Goal: Task Accomplishment & Management: Use online tool/utility

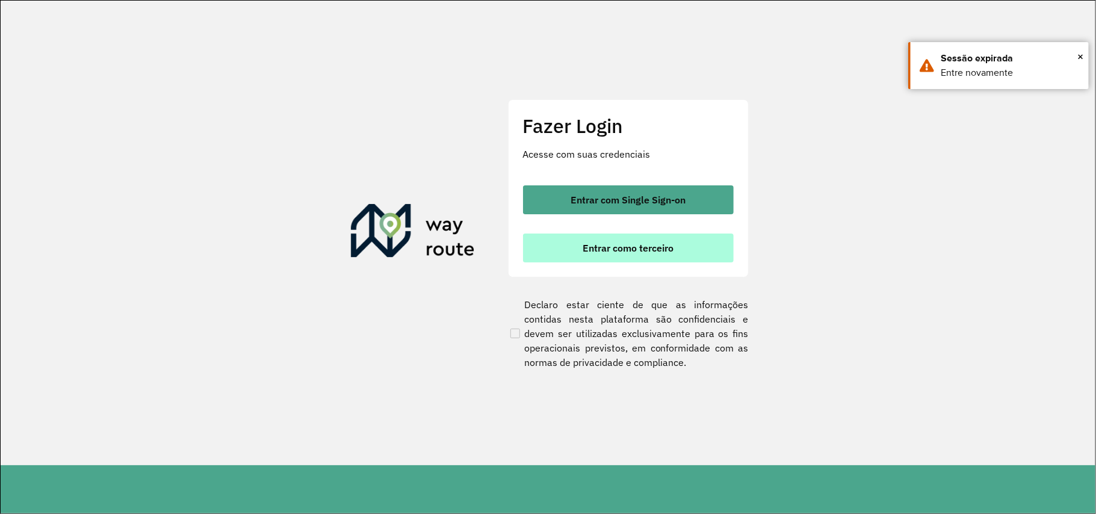
click at [648, 258] on button "Entrar como terceiro" at bounding box center [628, 248] width 211 height 29
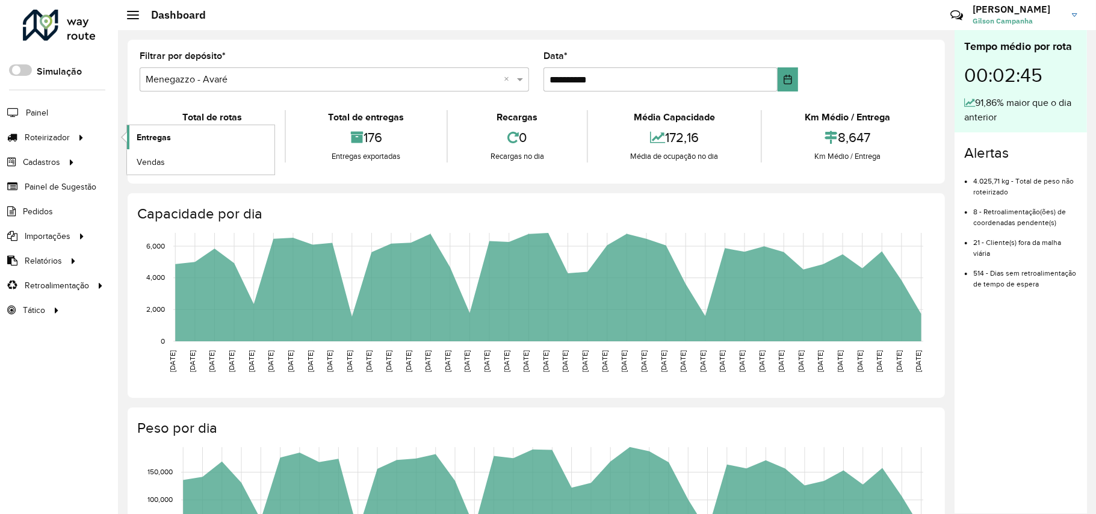
click at [157, 136] on span "Entregas" at bounding box center [154, 137] width 34 height 13
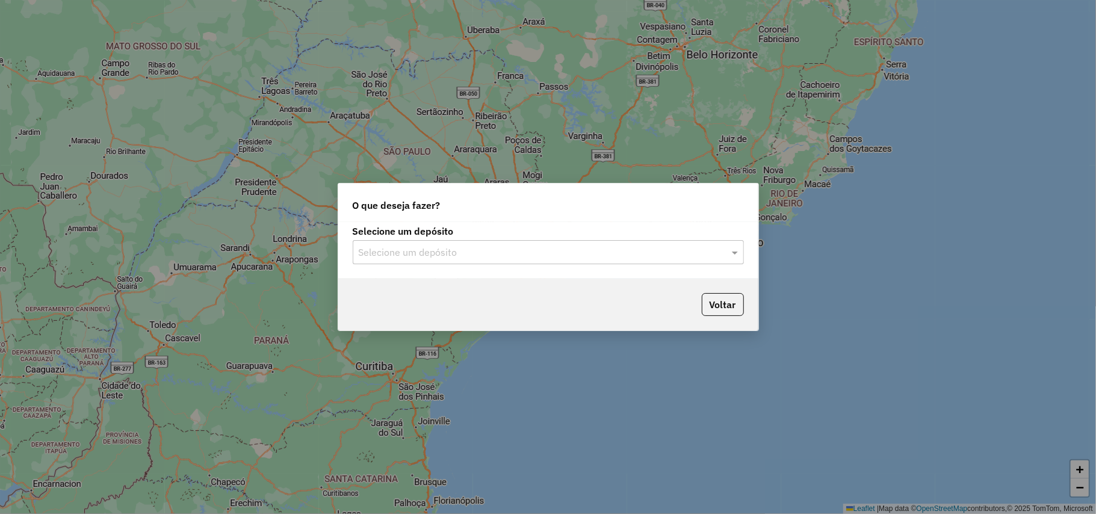
click at [723, 258] on div at bounding box center [548, 252] width 391 height 16
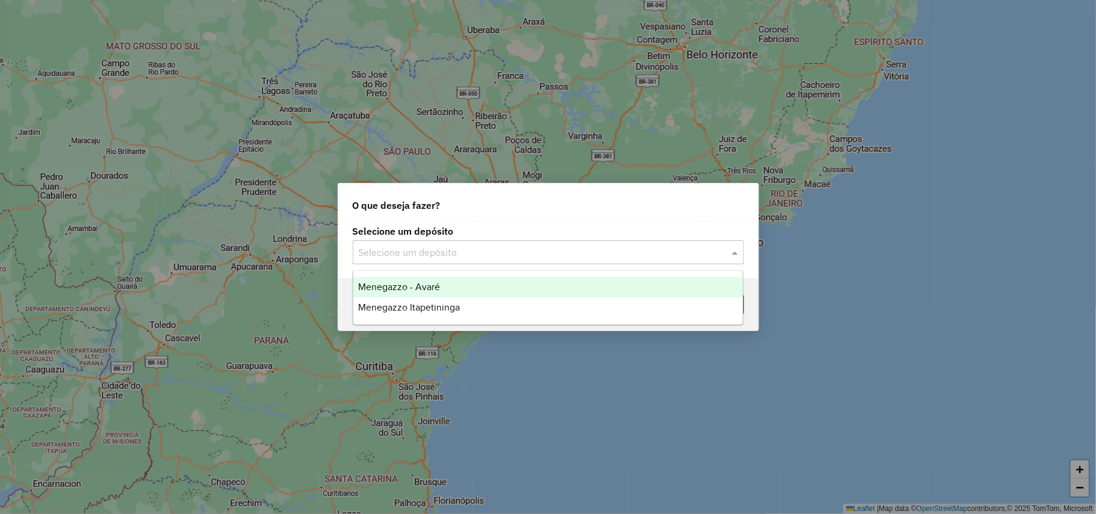
click at [424, 290] on span "Menegazzo - Avaré" at bounding box center [399, 287] width 82 height 10
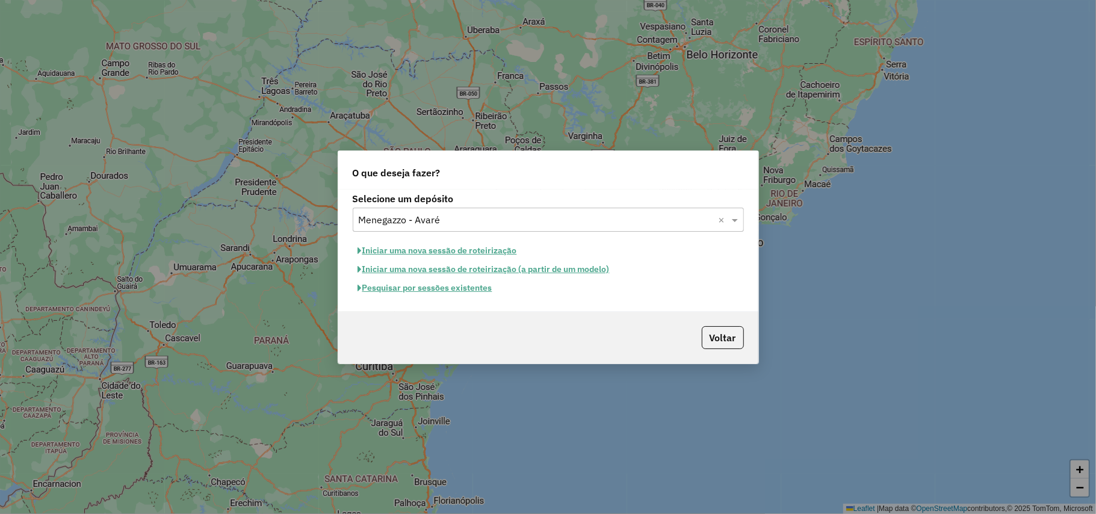
click at [395, 293] on button "Pesquisar por sessões existentes" at bounding box center [425, 288] width 145 height 19
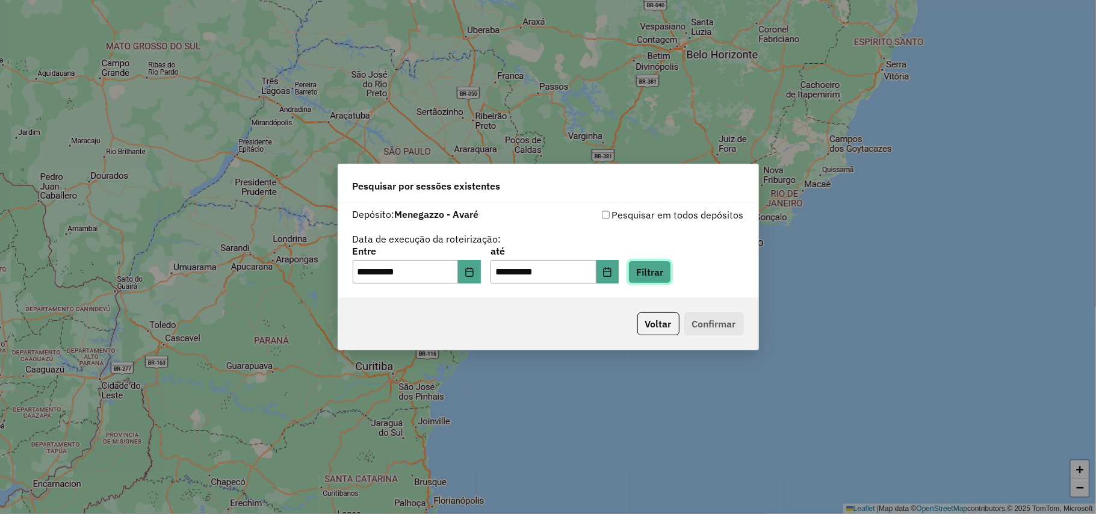
click at [671, 273] on button "Filtrar" at bounding box center [649, 272] width 43 height 23
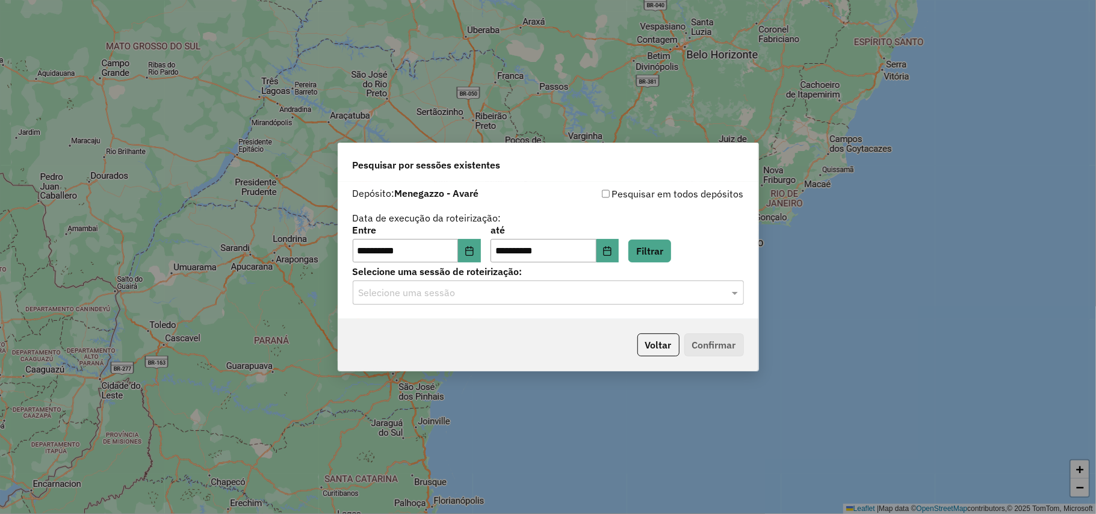
click at [731, 289] on span at bounding box center [736, 292] width 15 height 14
click at [492, 319] on div "980667 - 18/08/2025 14:04" at bounding box center [547, 328] width 389 height 20
click at [704, 350] on button "Confirmar" at bounding box center [714, 344] width 60 height 23
click at [660, 338] on button "Voltar" at bounding box center [658, 344] width 42 height 23
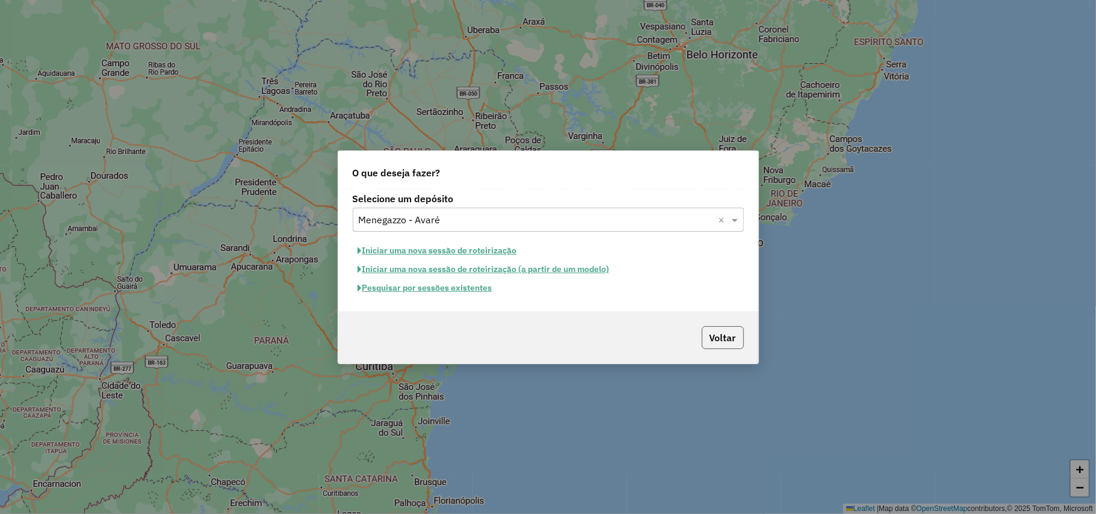
click at [724, 340] on button "Voltar" at bounding box center [723, 337] width 42 height 23
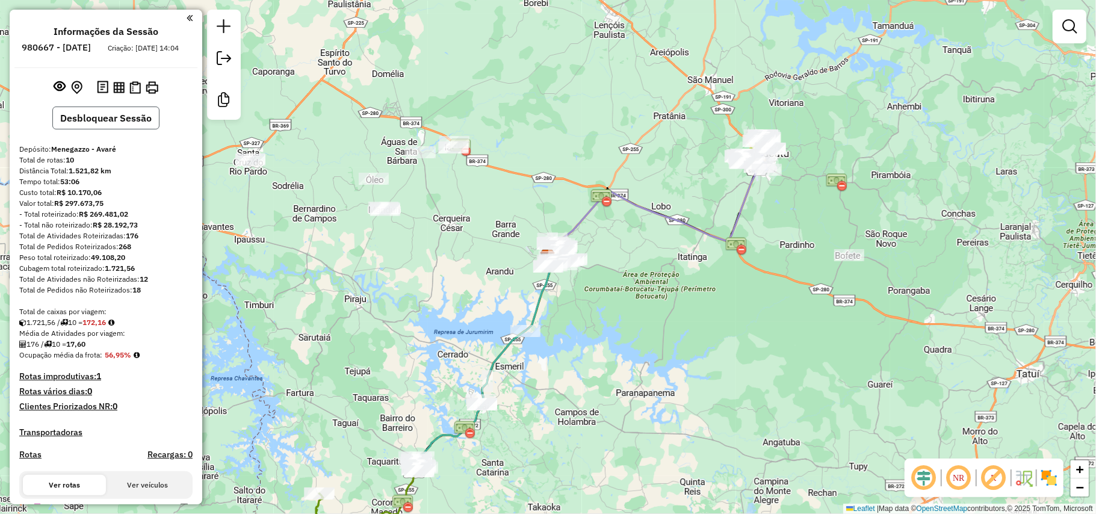
click at [94, 126] on button "Desbloquear Sessão" at bounding box center [105, 118] width 107 height 23
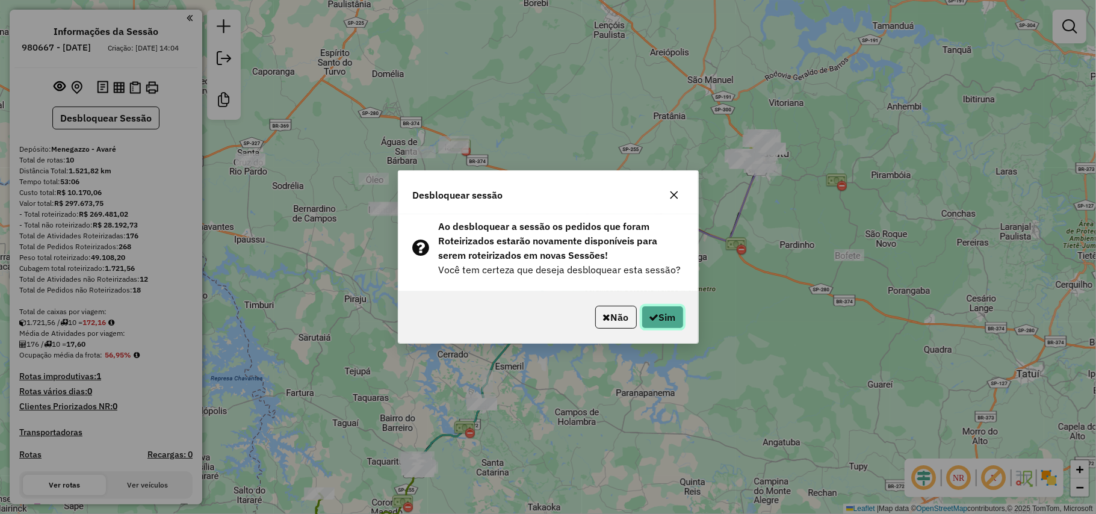
click at [656, 309] on button "Sim" at bounding box center [663, 317] width 42 height 23
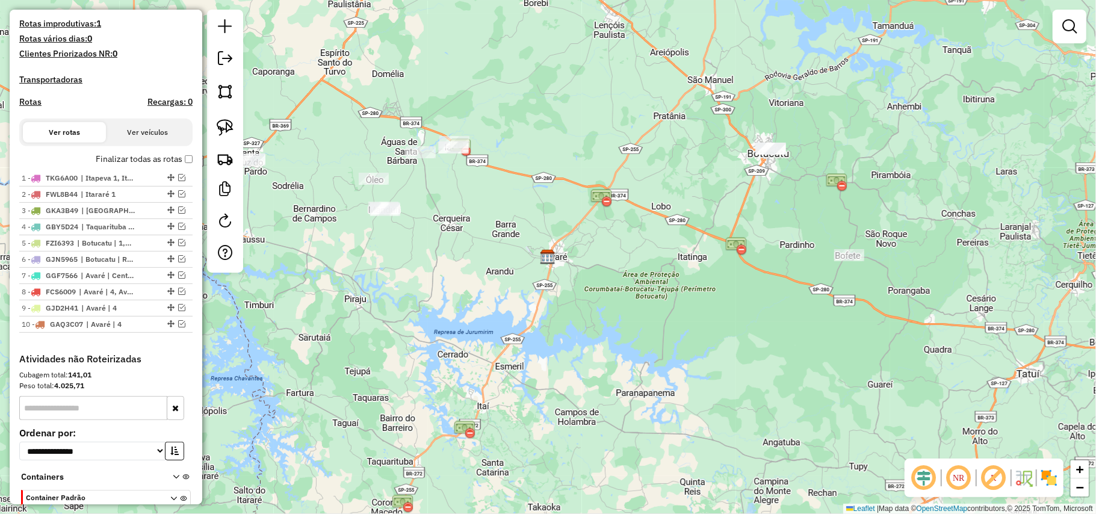
scroll to position [321, 0]
click at [178, 294] on em at bounding box center [181, 290] width 7 height 7
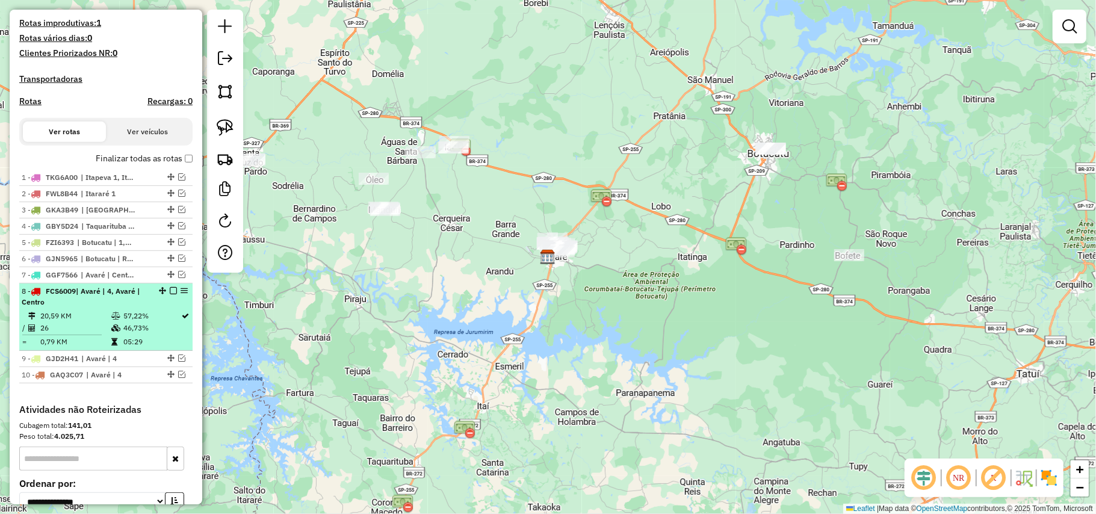
click at [78, 308] on div "8 - FCS6009 | Avaré | 4, Avaré | Centro" at bounding box center [86, 297] width 128 height 22
select select "**********"
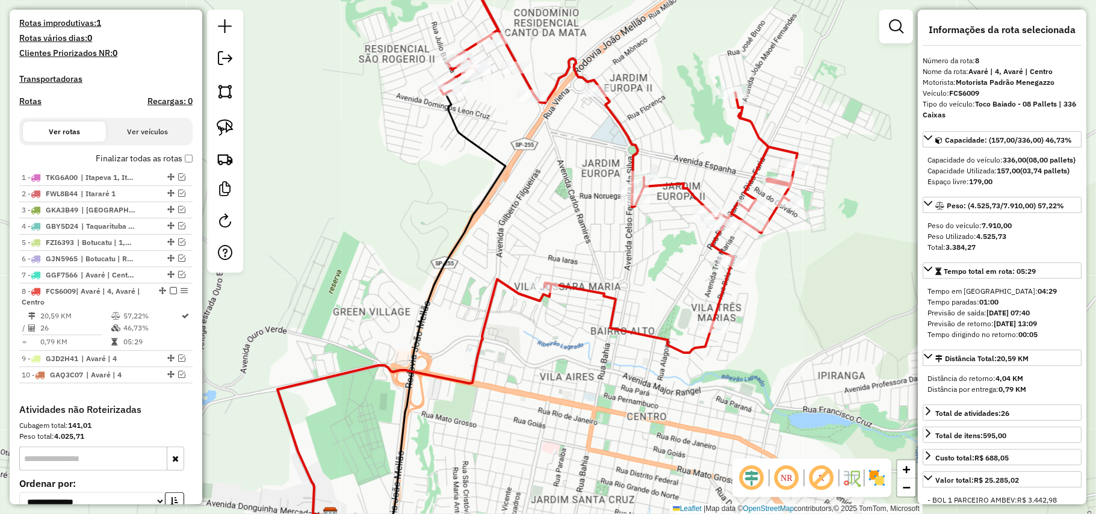
click at [614, 392] on div "Janela de atendimento Grade de atendimento Capacidade Transportadoras Veículos …" at bounding box center [548, 257] width 1096 height 514
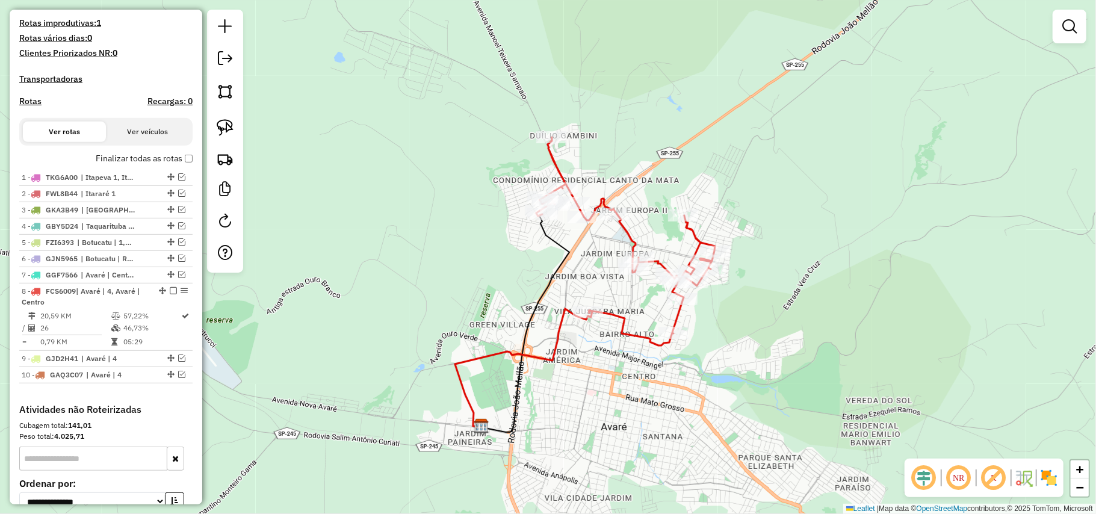
drag, startPoint x: 911, startPoint y: 321, endPoint x: 895, endPoint y: 338, distance: 23.8
click at [905, 330] on div "Janela de atendimento Grade de atendimento Capacidade Transportadoras Veículos …" at bounding box center [548, 257] width 1096 height 514
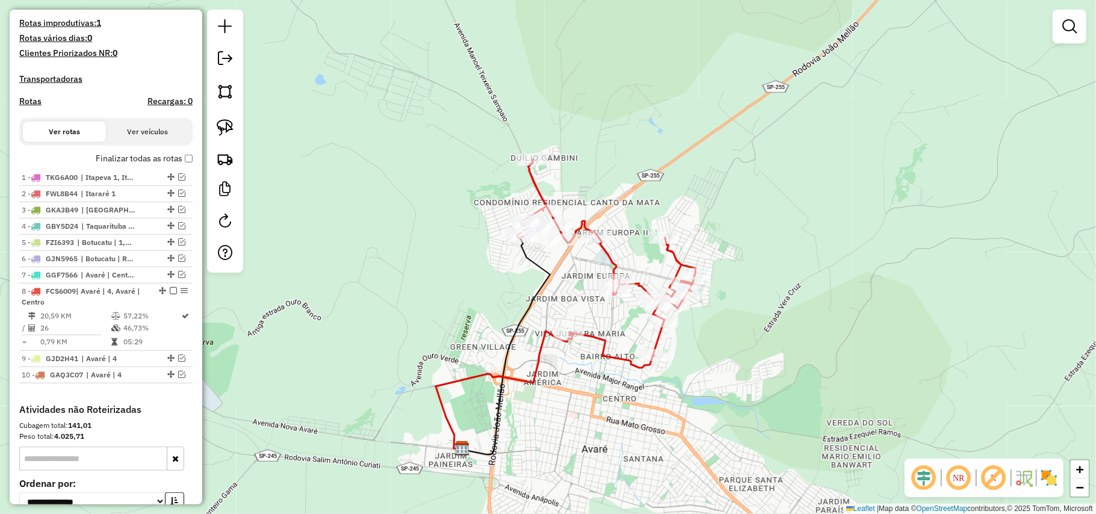
click at [955, 258] on div "Janela de atendimento Grade de atendimento Capacidade Transportadoras Veículos …" at bounding box center [548, 257] width 1096 height 514
